Goal: Contribute content: Contribute content

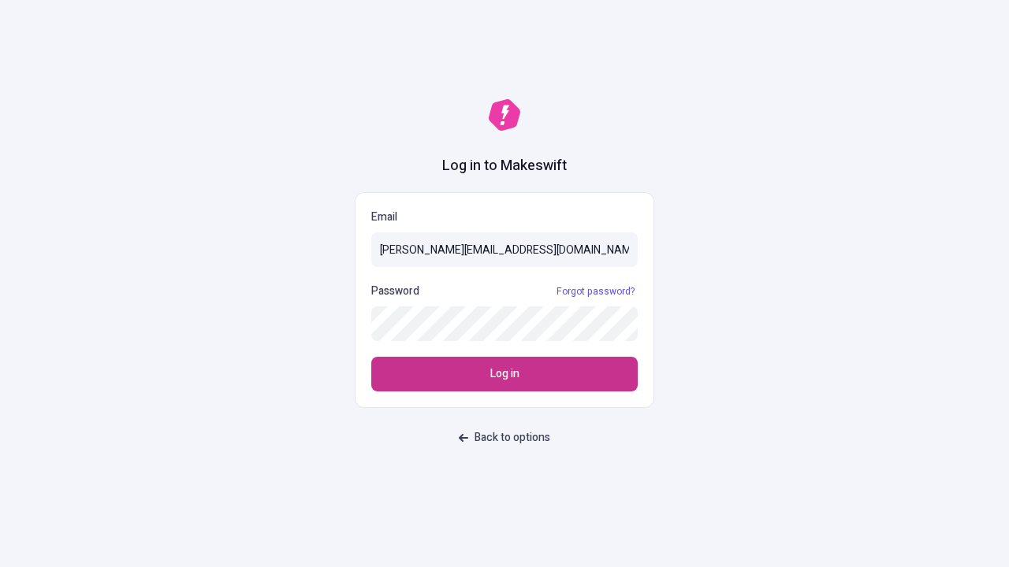
click at [504, 374] on span "Log in" at bounding box center [504, 374] width 29 height 17
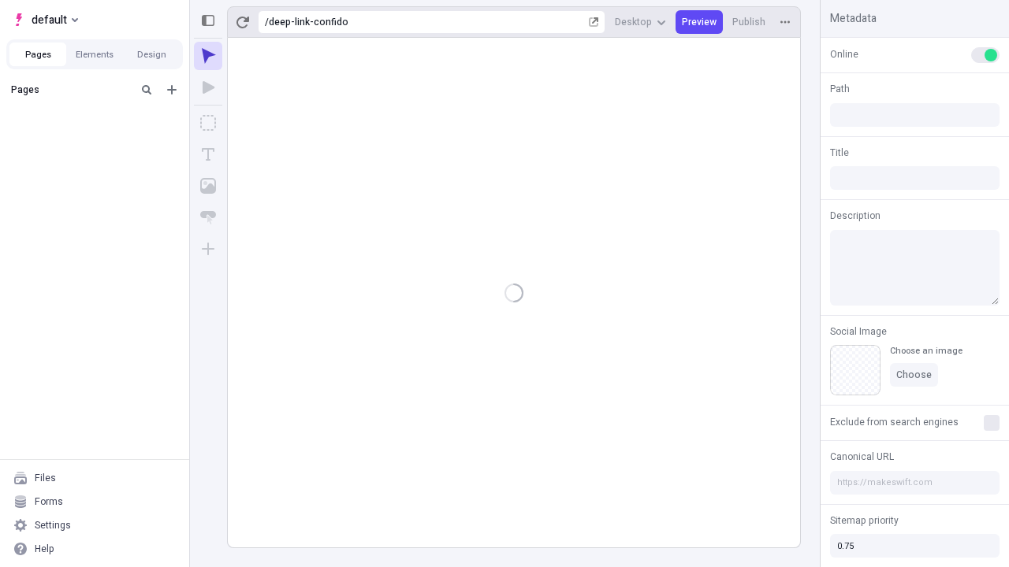
type input "/deep-link-confido"
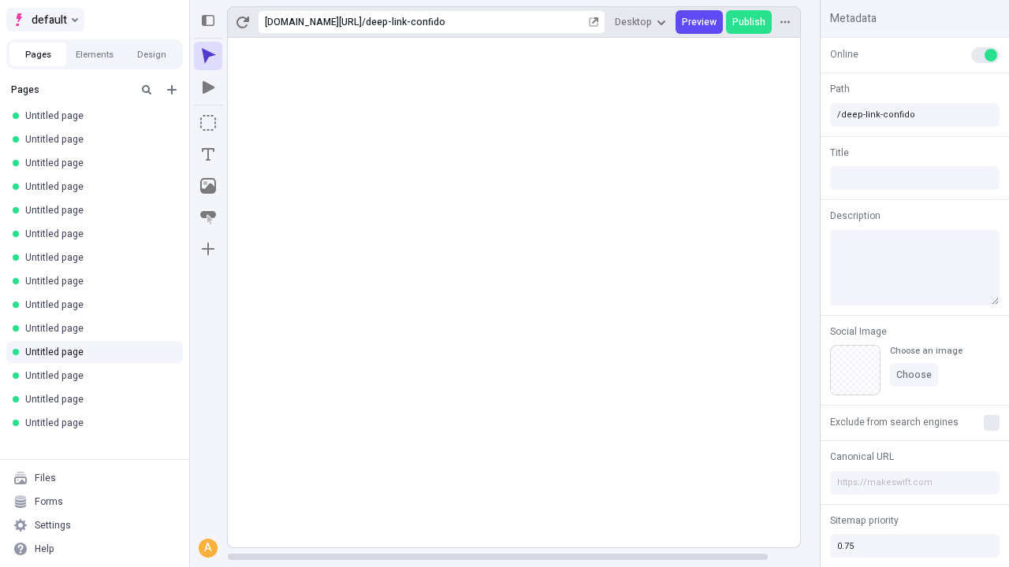
click at [44, 20] on span "default" at bounding box center [49, 19] width 35 height 19
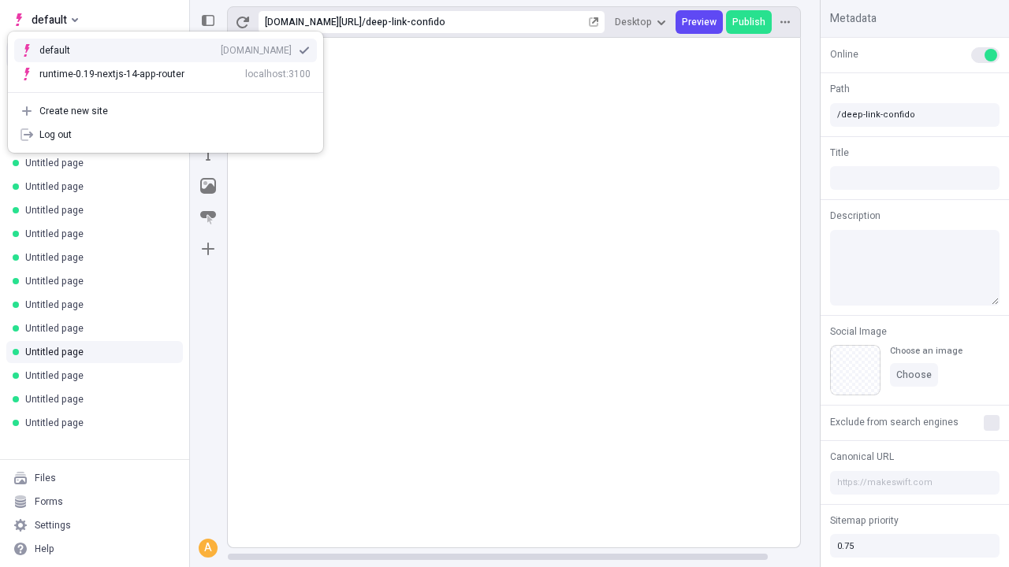
click at [166, 111] on div "Create new site" at bounding box center [174, 111] width 271 height 13
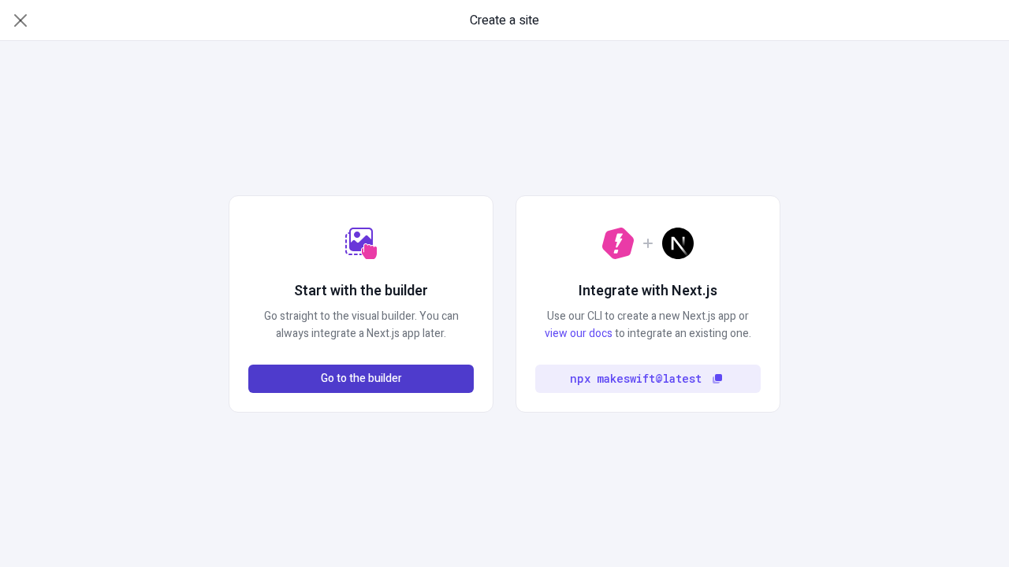
click at [361, 379] on span "Go to the builder" at bounding box center [361, 378] width 81 height 17
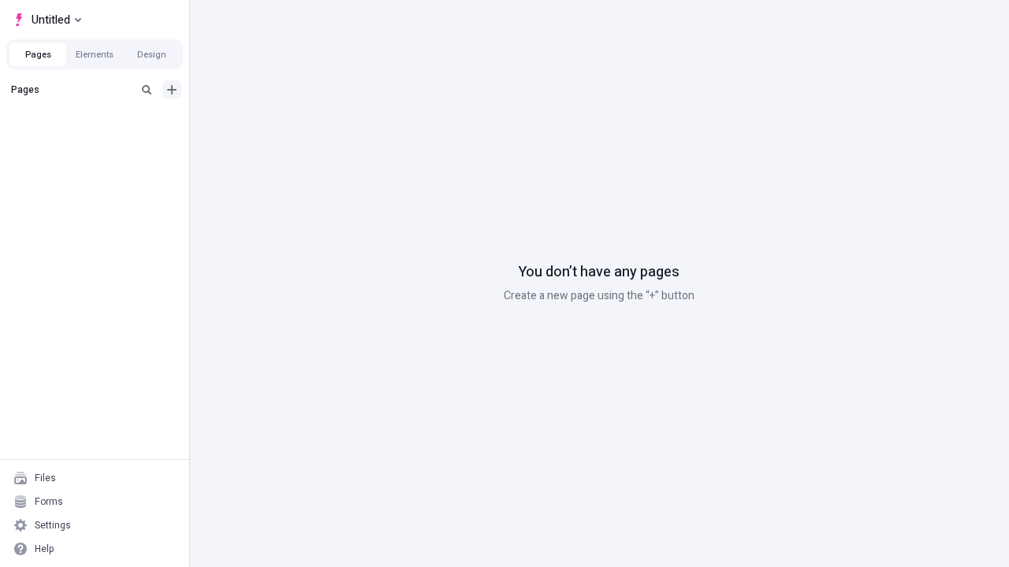
click at [172, 90] on icon "Add new" at bounding box center [171, 89] width 9 height 9
click at [255, 122] on span "Blank page" at bounding box center [265, 122] width 98 height 13
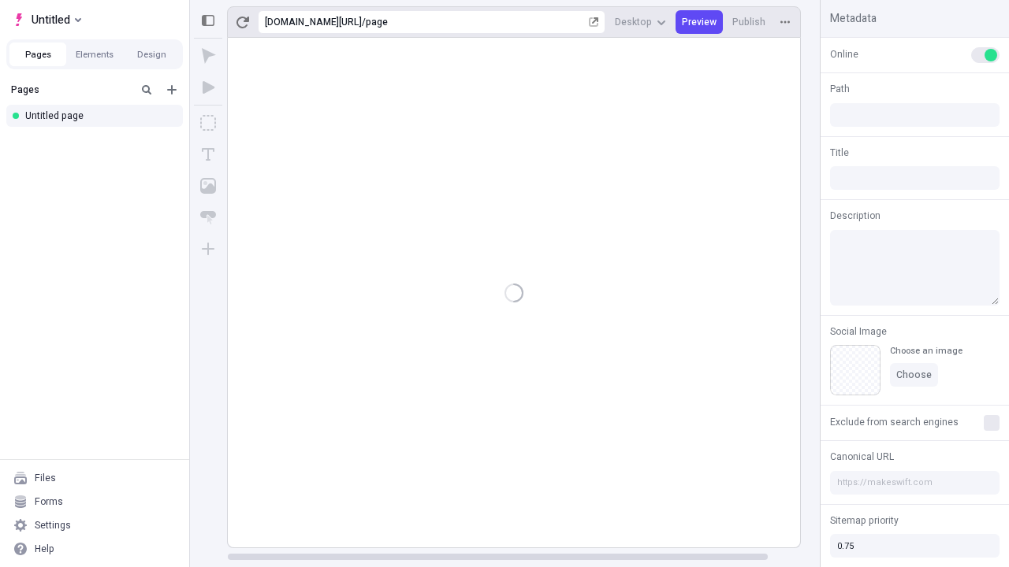
type input "/page"
click at [208, 123] on icon "Box" at bounding box center [208, 123] width 16 height 16
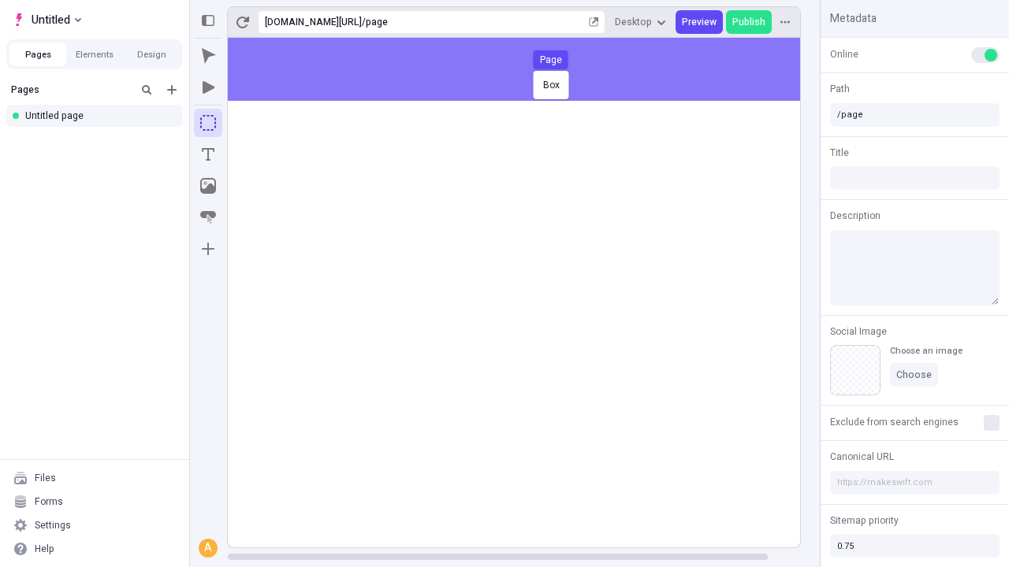
click at [530, 69] on div "Box Page" at bounding box center [504, 283] width 1009 height 567
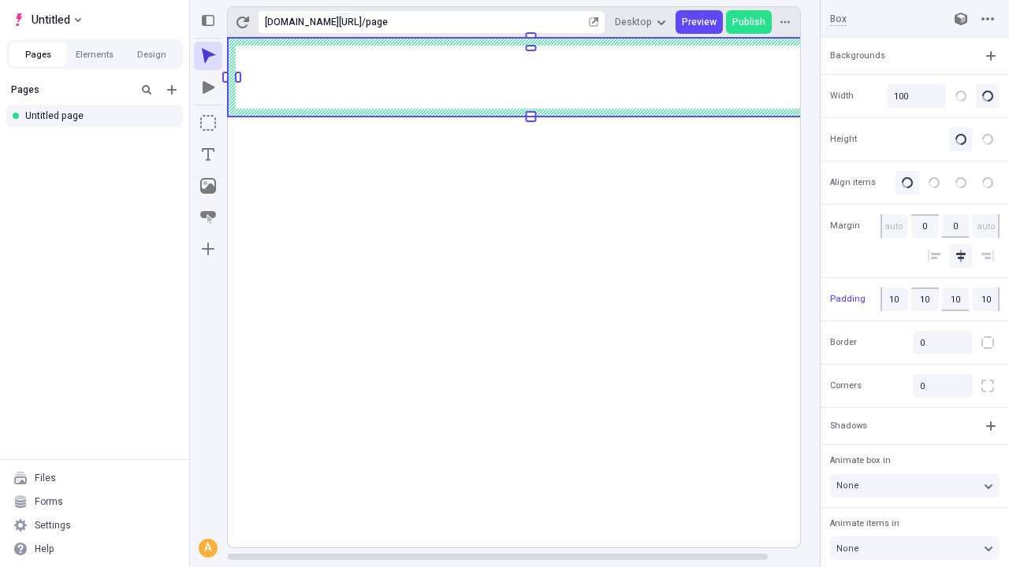
click at [208, 186] on icon "Image" at bounding box center [208, 186] width 16 height 16
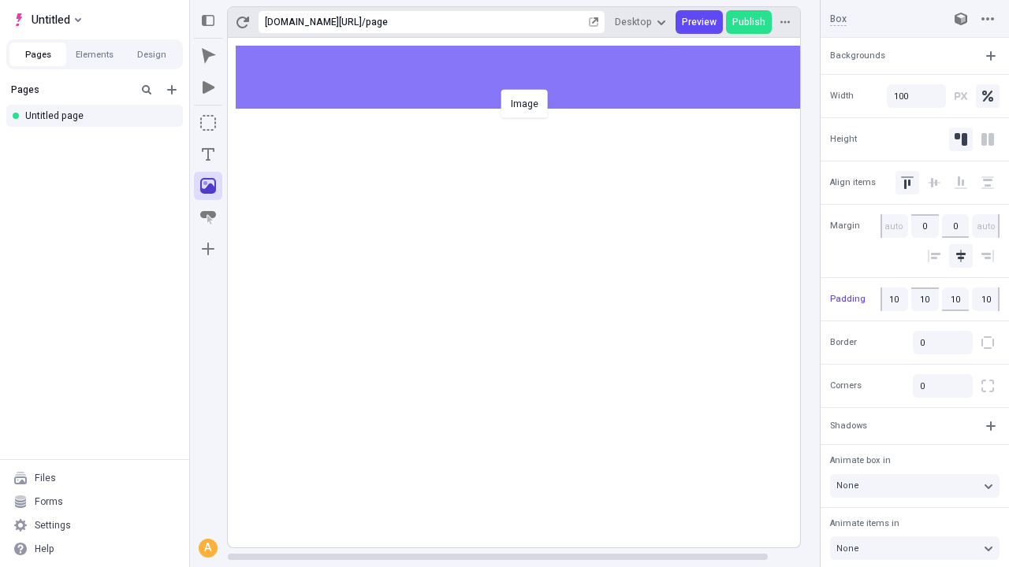
click at [530, 77] on div "Image" at bounding box center [504, 283] width 1009 height 567
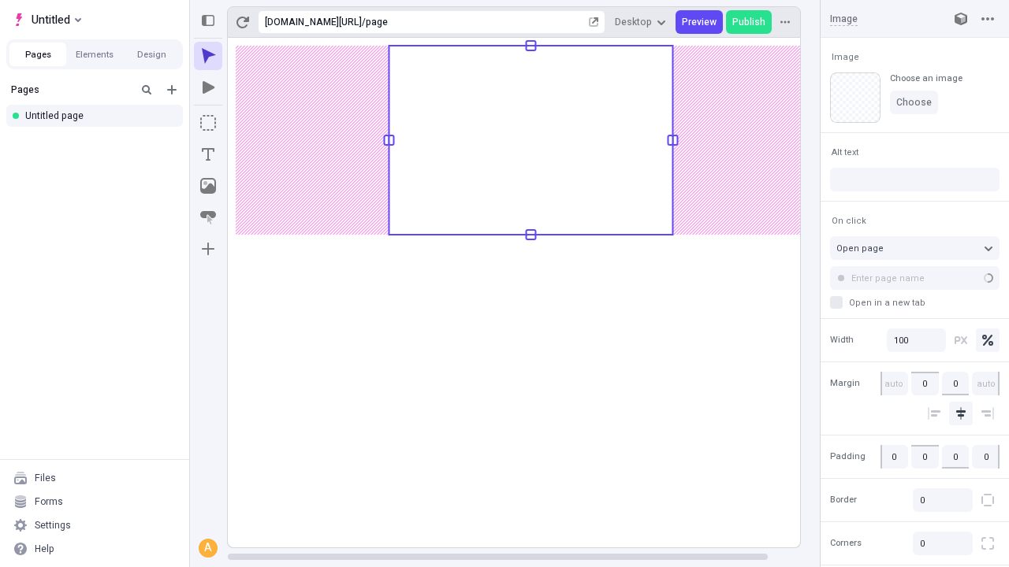
click at [208, 154] on icon "Text" at bounding box center [208, 154] width 13 height 13
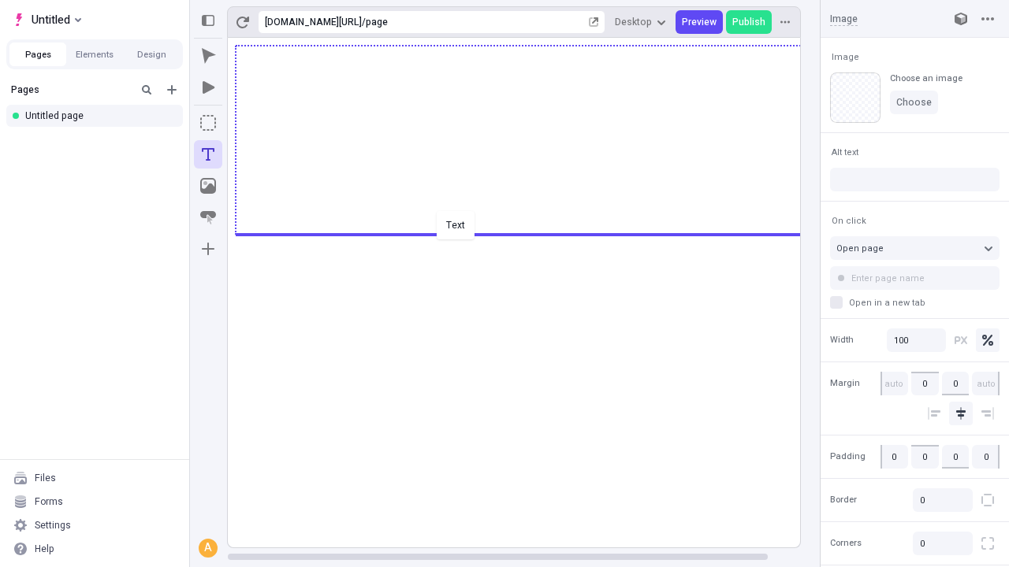
click at [530, 233] on div "Text" at bounding box center [504, 283] width 1009 height 567
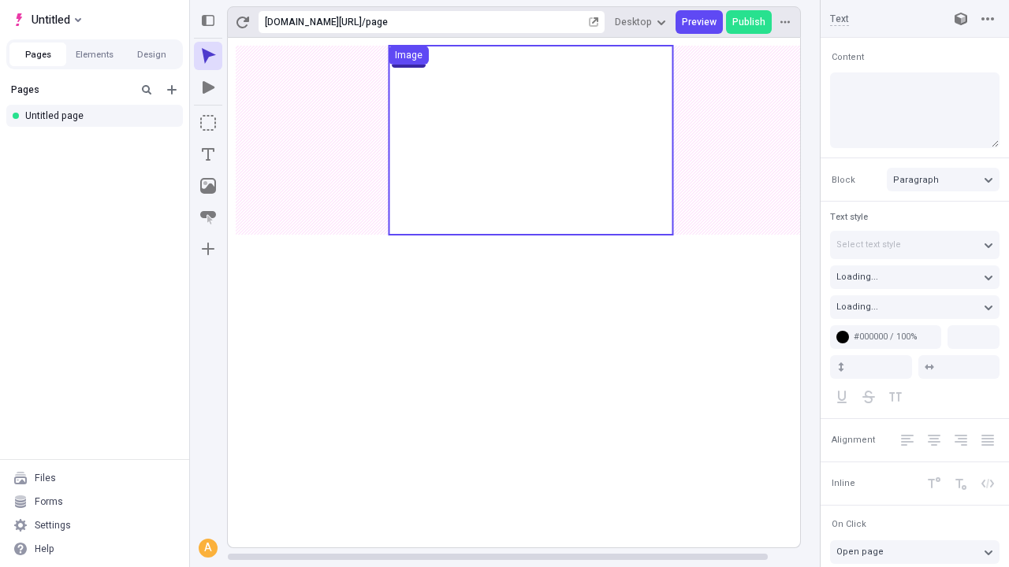
type input "18"
type input "1.5"
type textarea "Authoritatively promote 24/365 expertise, then holisticly pursue holistic imper…"
click at [530, 256] on rect at bounding box center [531, 293] width 606 height 510
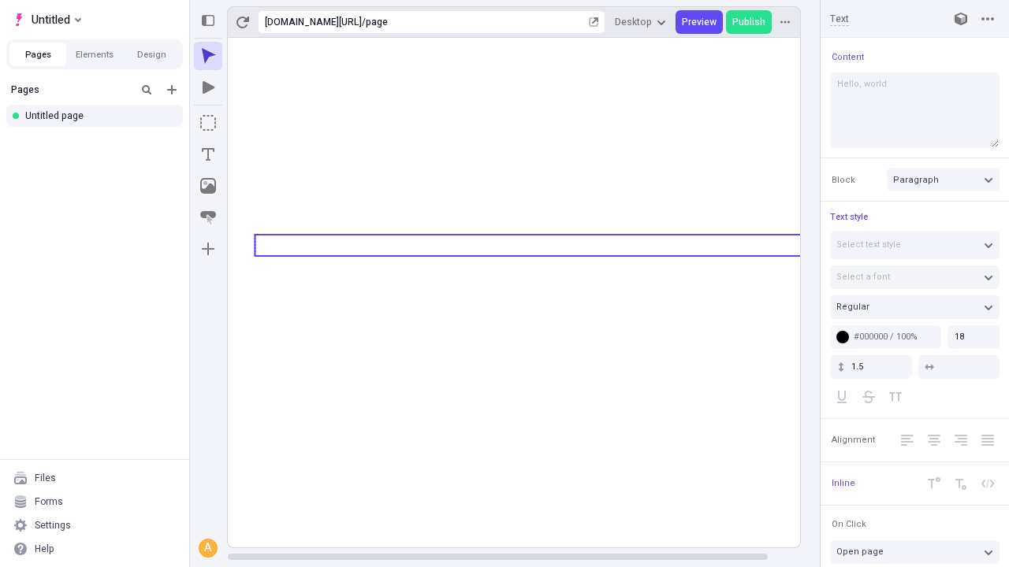
type textarea "Hello, world!"
click at [208, 186] on icon "Image" at bounding box center [208, 186] width 16 height 16
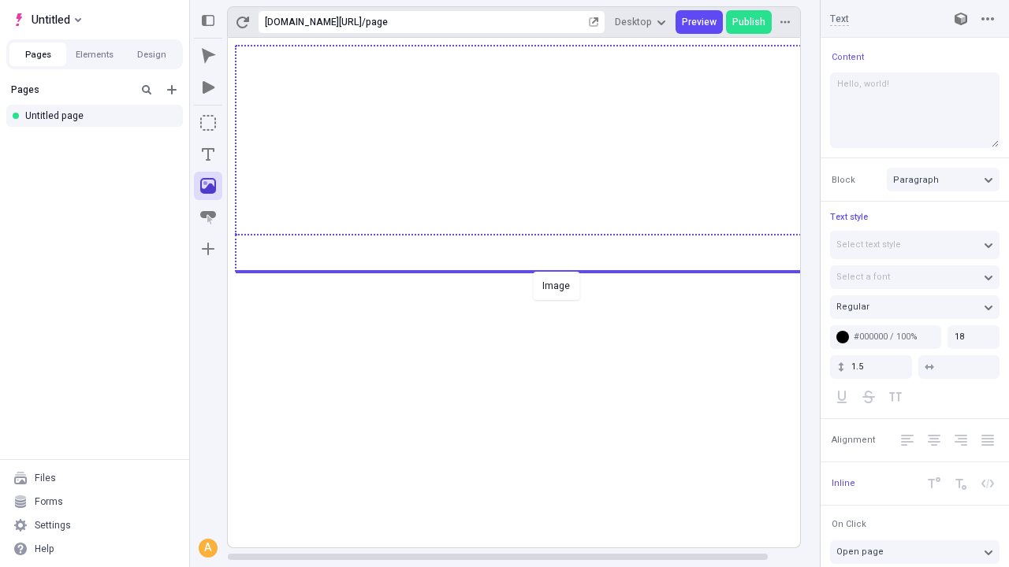
click at [530, 270] on div "Image" at bounding box center [504, 283] width 1009 height 567
